Goal: Information Seeking & Learning: Learn about a topic

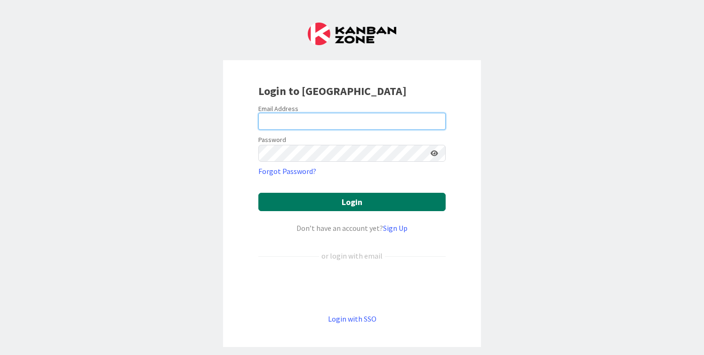
type input "[PERSON_NAME][EMAIL_ADDRESS][DOMAIN_NAME]"
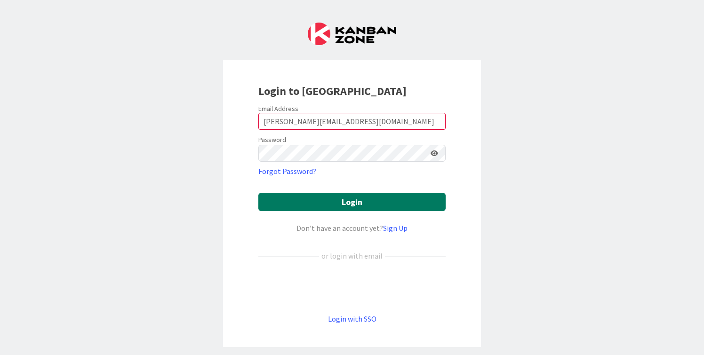
click at [420, 201] on button "Login" at bounding box center [351, 202] width 187 height 18
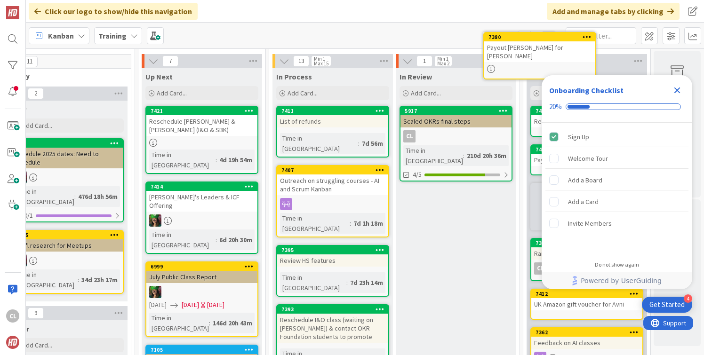
scroll to position [0, 415]
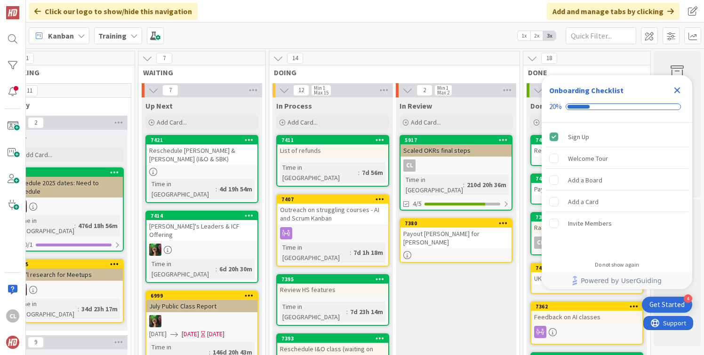
click at [678, 91] on icon "Close Checklist" at bounding box center [677, 91] width 6 height 6
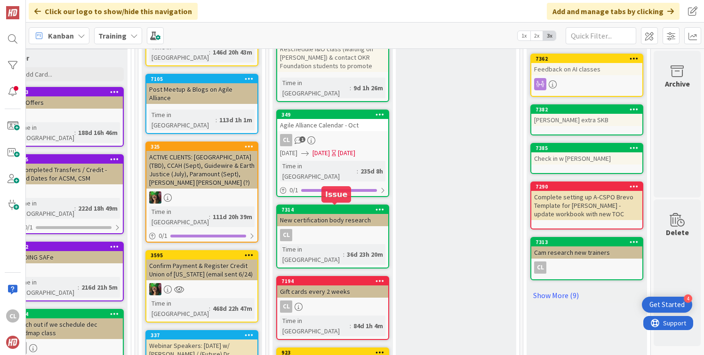
scroll to position [278, 415]
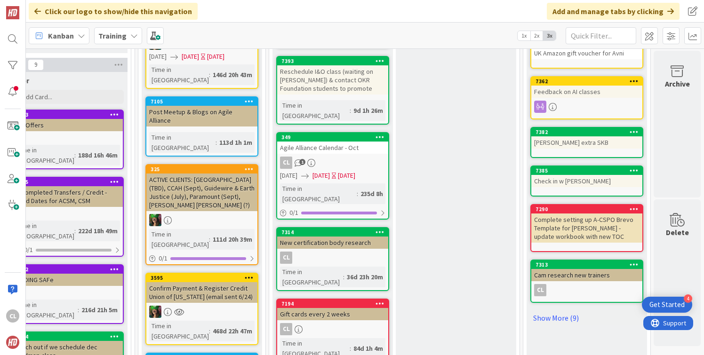
click at [118, 35] on b "Training" at bounding box center [112, 35] width 28 height 9
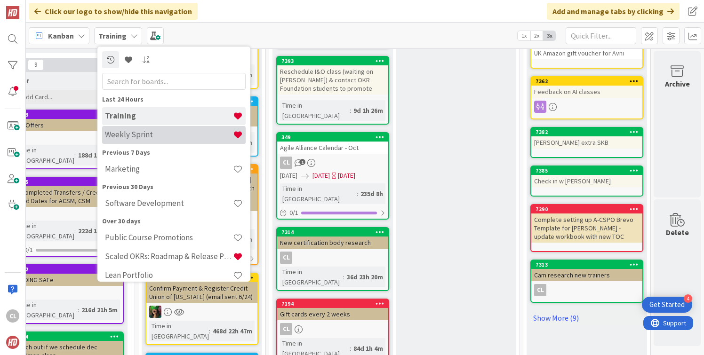
click at [137, 129] on div "Weekly Sprint" at bounding box center [174, 135] width 144 height 18
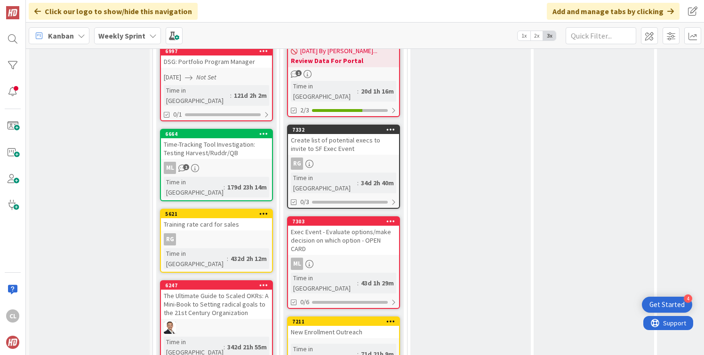
scroll to position [862, 0]
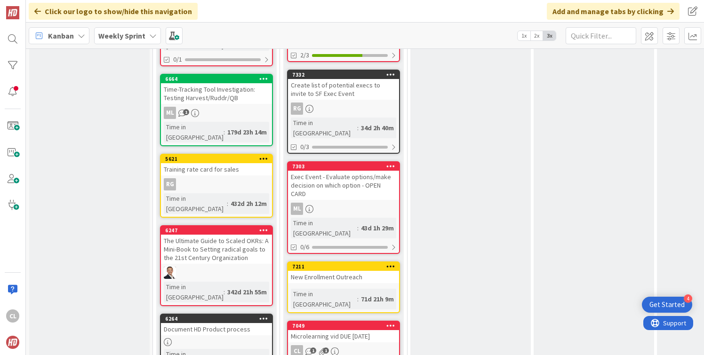
scroll to position [919, 0]
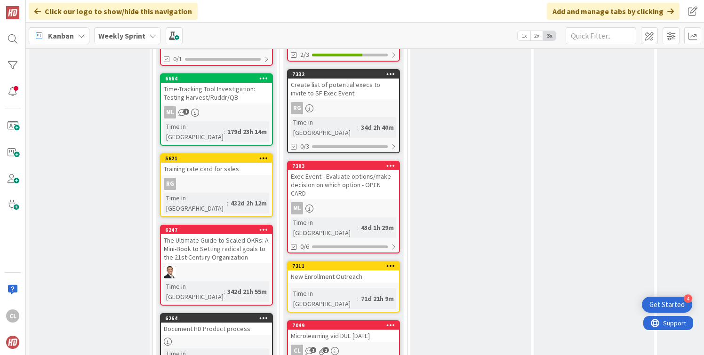
click at [340, 345] on div "CL 1 1" at bounding box center [343, 351] width 111 height 12
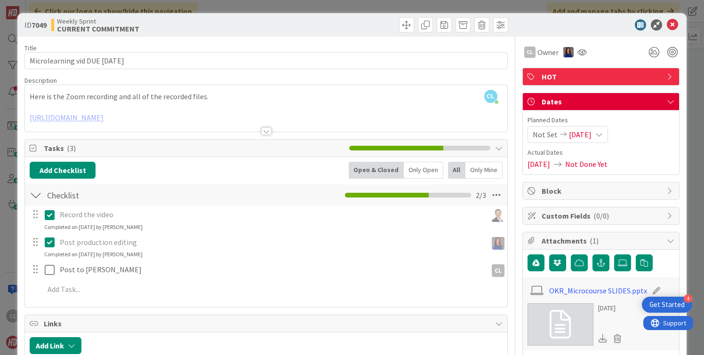
click at [679, 26] on div at bounding box center [596, 24] width 167 height 11
click at [673, 27] on icon at bounding box center [672, 24] width 11 height 11
